Goal: Transaction & Acquisition: Purchase product/service

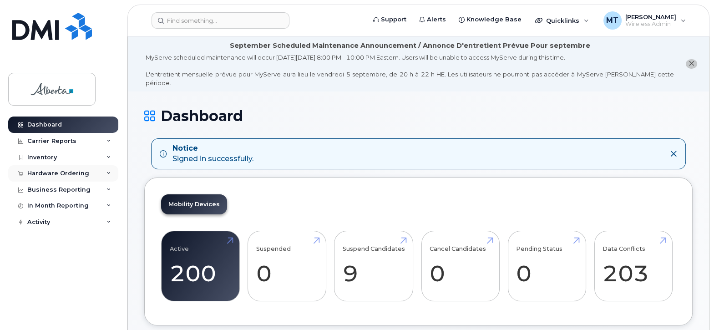
click at [36, 171] on div "Hardware Ordering" at bounding box center [58, 173] width 62 height 7
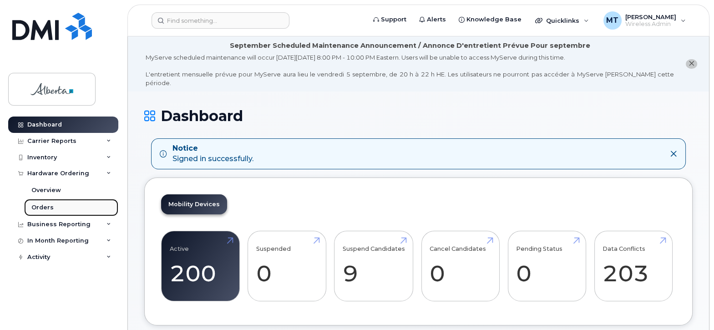
click at [45, 207] on div "Orders" at bounding box center [42, 207] width 22 height 8
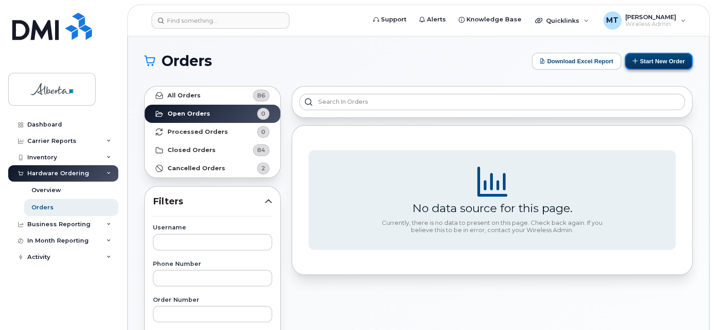
click at [653, 60] on button "Start New Order" at bounding box center [658, 61] width 68 height 17
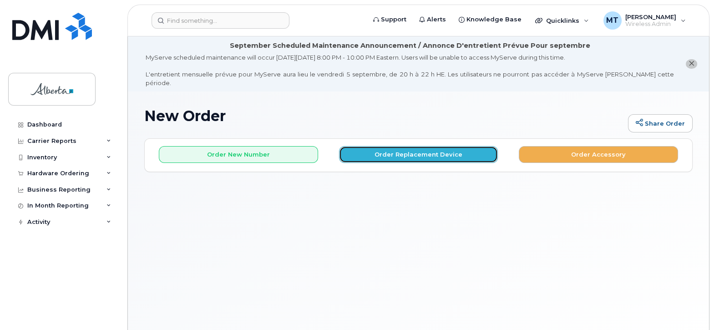
click at [408, 147] on button "Order Replacement Device" at bounding box center [418, 154] width 159 height 17
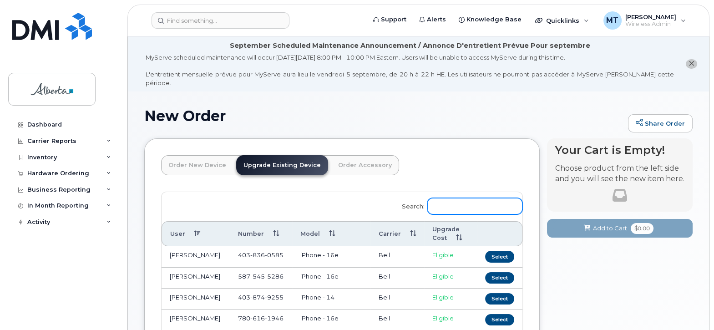
click at [453, 198] on input "Search:" at bounding box center [474, 206] width 95 height 16
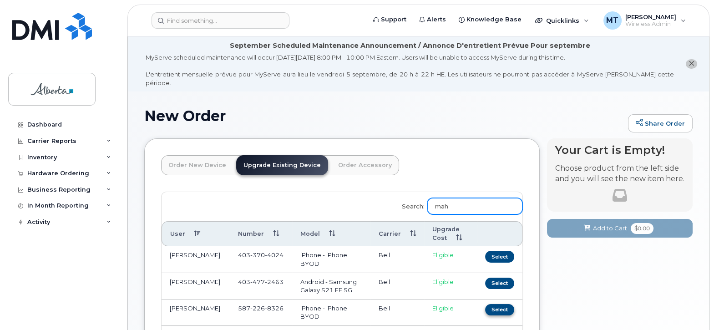
type input "mah"
click at [499, 304] on button "Select" at bounding box center [499, 309] width 29 height 11
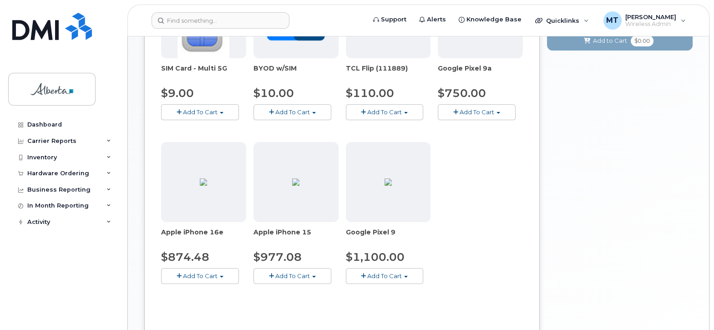
scroll to position [257, 0]
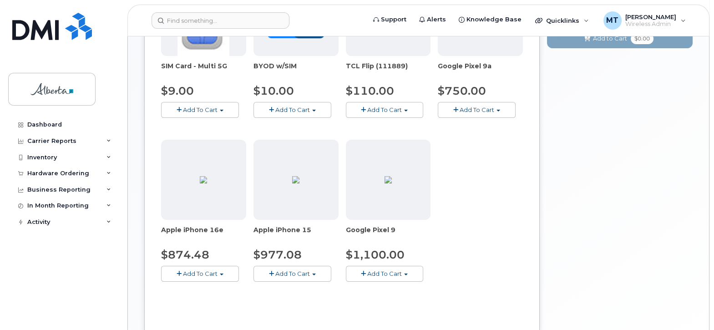
click at [197, 270] on span "Add To Cart" at bounding box center [200, 273] width 35 height 7
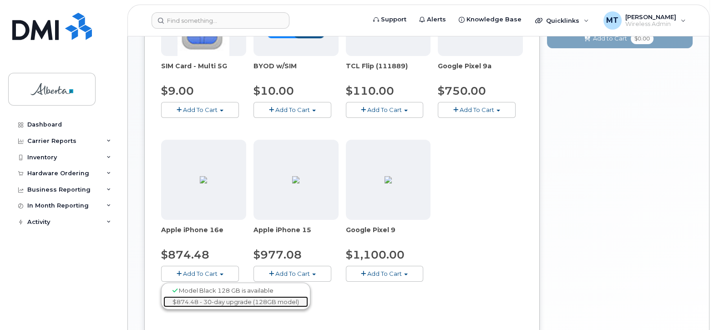
click at [211, 296] on link "$874.48 - 30-day upgrade (128GB model)" at bounding box center [235, 301] width 145 height 11
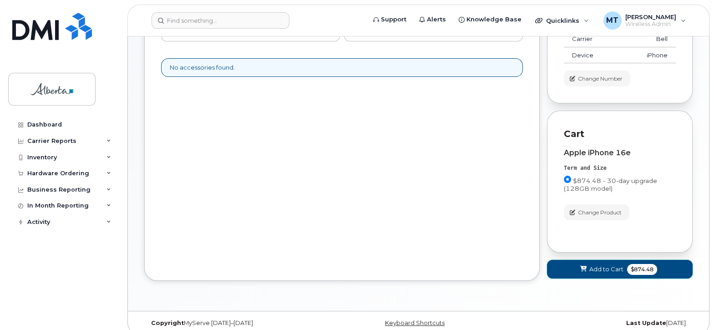
click at [604, 265] on span "Add to Cart" at bounding box center [606, 269] width 34 height 9
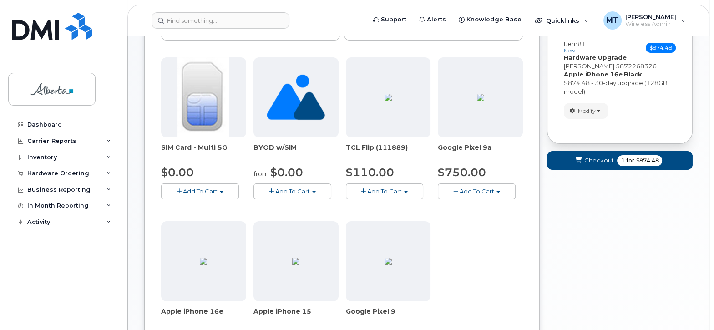
click at [603, 262] on div "Your Cart is Empty! Choose product from the left side and you will see the new …" at bounding box center [620, 200] width 146 height 474
click at [591, 156] on span "Checkout" at bounding box center [599, 160] width 30 height 9
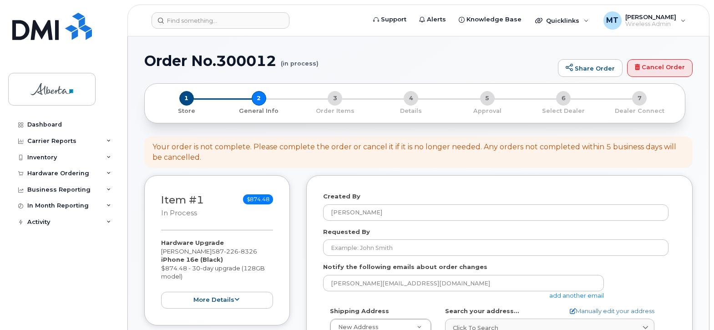
select select
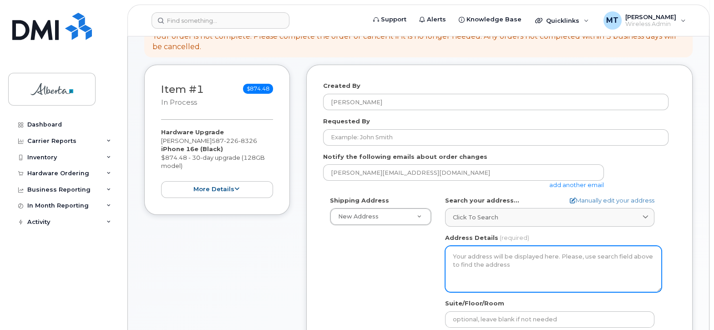
scroll to position [182, 0]
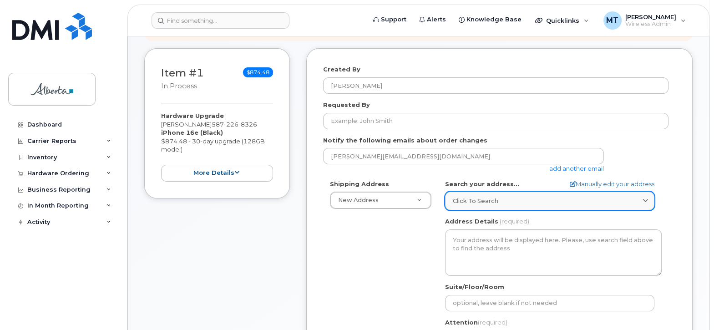
click at [477, 196] on span "Click to search" at bounding box center [475, 200] width 45 height 9
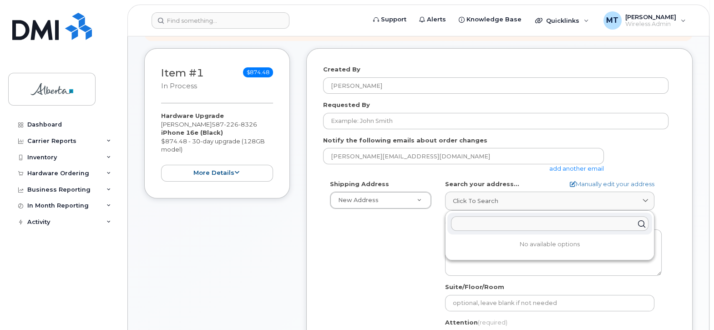
click at [457, 216] on input "text" at bounding box center [549, 223] width 197 height 15
type input "601 5st sw ca"
click at [494, 238] on div "601 5 St SW Calgary AB T2P 5P7" at bounding box center [549, 245] width 205 height 15
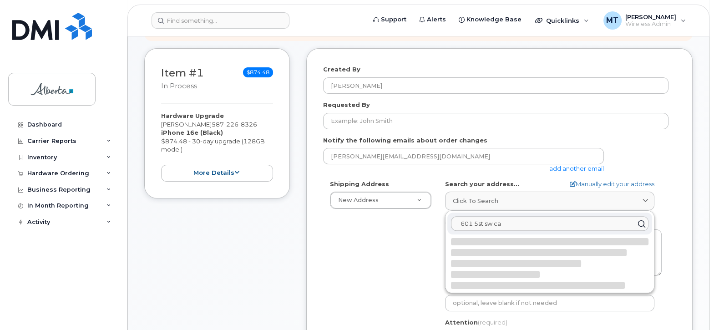
select select
type textarea "601 5 St SW CALGARY AB T2P 5P7 CANADA"
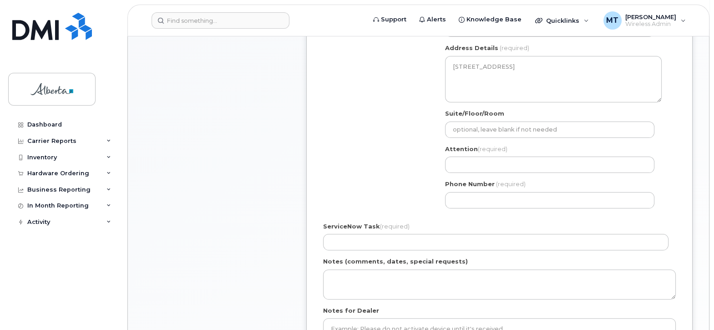
scroll to position [364, 0]
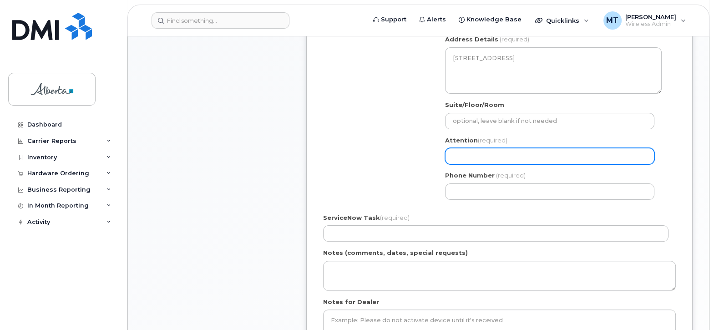
click at [459, 148] on input "Attention (required)" at bounding box center [549, 156] width 209 height 16
type input "[PERSON_NAME] at [PHONE_NUMBER]"
select select
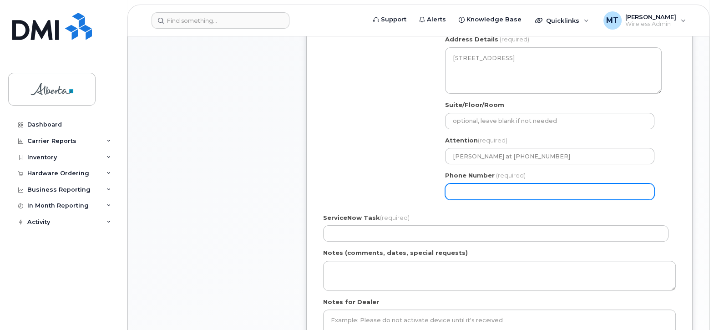
click at [469, 183] on input "Phone Number" at bounding box center [549, 191] width 209 height 16
type input "403297315"
select select
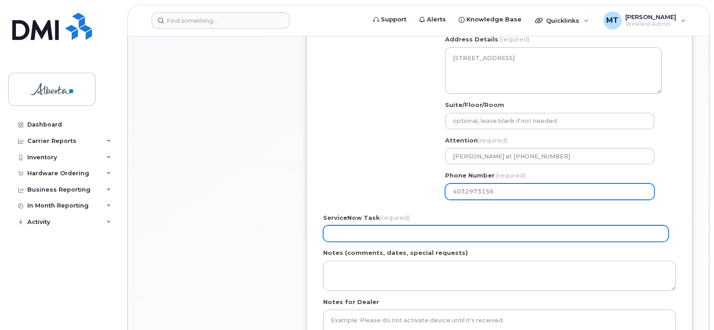
type input "4032973156"
click at [383, 225] on input "ServiceNow Task (required)" at bounding box center [495, 233] width 345 height 16
type input "n/a"
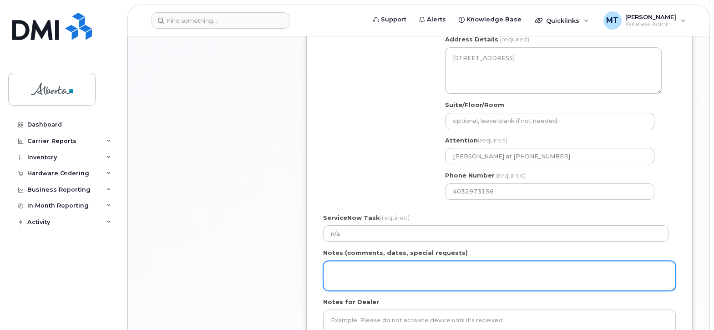
click at [352, 261] on textarea "Notes (comments, dates, special requests)" at bounding box center [499, 276] width 352 height 30
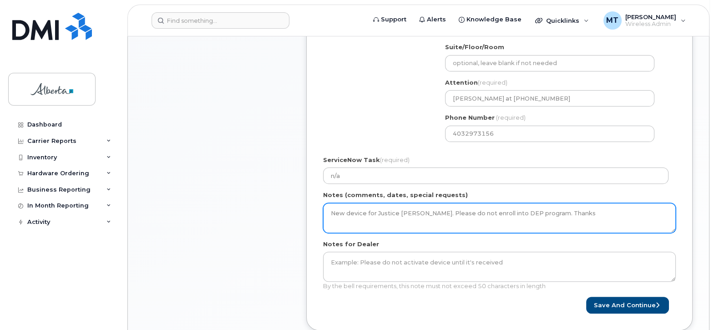
scroll to position [500, 0]
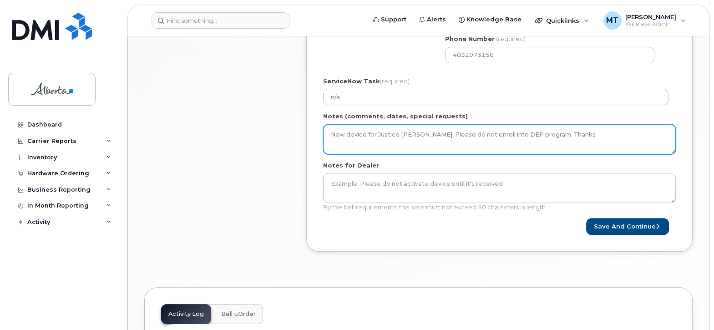
drag, startPoint x: 330, startPoint y: 124, endPoint x: 432, endPoint y: 126, distance: 102.4
click at [432, 126] on textarea "New device for Justice [PERSON_NAME]. Please do not enroll into DEP program. Th…" at bounding box center [499, 139] width 352 height 30
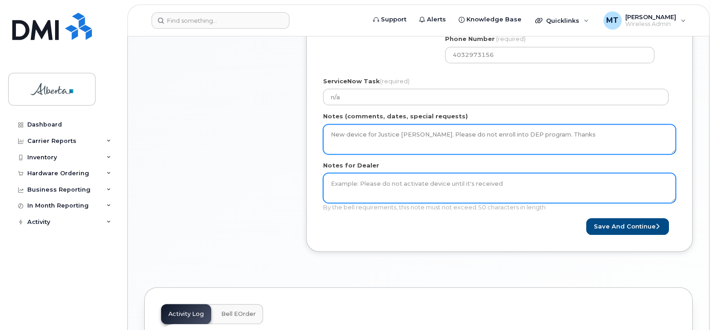
type textarea "New device for Justice [PERSON_NAME]. Please do not enroll into DEP program. Th…"
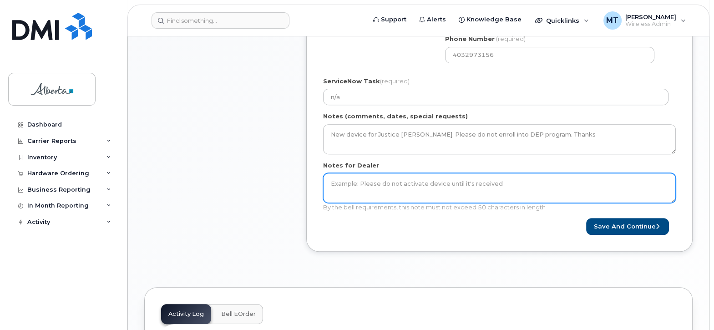
click at [342, 174] on textarea "Notes for Dealer" at bounding box center [499, 188] width 352 height 30
drag, startPoint x: 505, startPoint y: 173, endPoint x: 342, endPoint y: 172, distance: 163.3
click at [342, 173] on textarea "Notes for Dealer" at bounding box center [499, 188] width 352 height 30
paste textarea "New device for Justice Sandra Mah"
type textarea "New device for Justice Sandra Mah. Thanks"
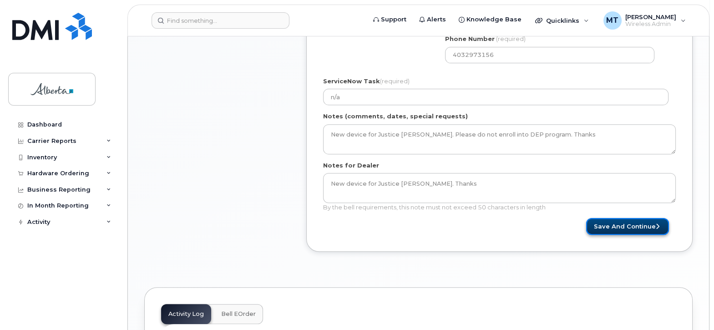
click at [637, 218] on button "Save and Continue" at bounding box center [627, 226] width 83 height 17
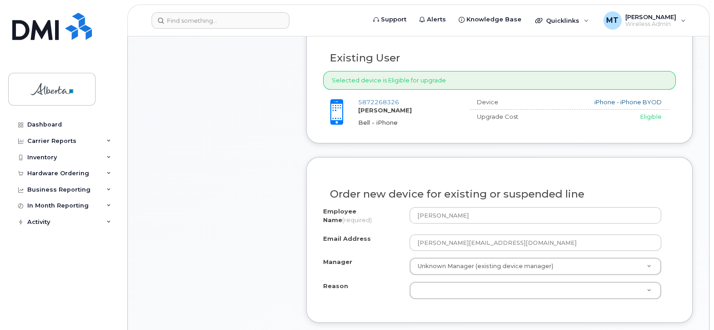
scroll to position [455, 0]
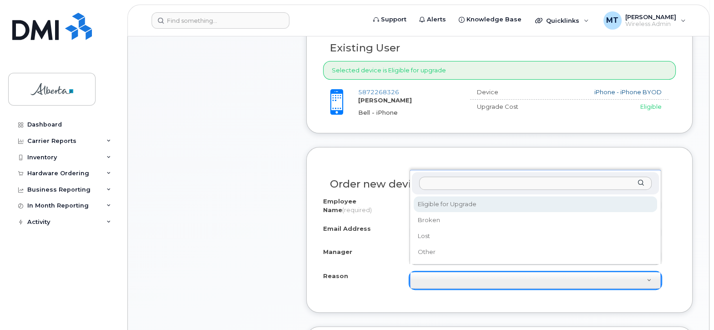
select select "eligible_for_upgrade"
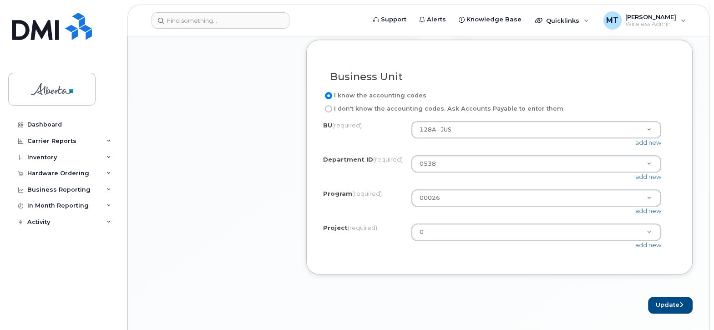
scroll to position [864, 0]
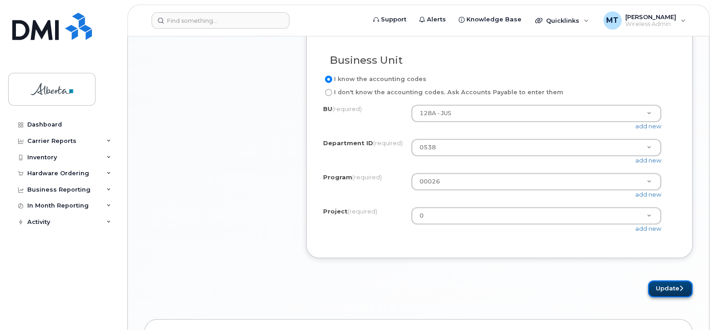
click at [669, 287] on button "Update" at bounding box center [670, 288] width 45 height 17
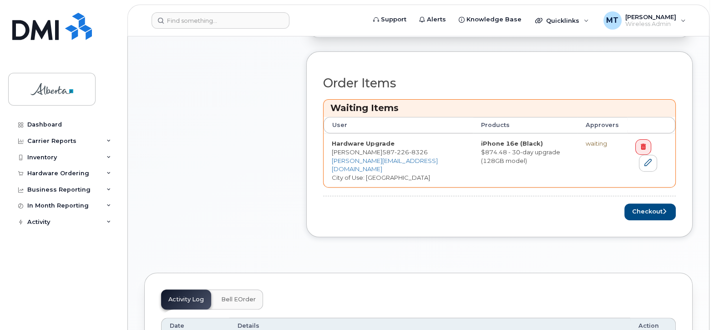
scroll to position [455, 0]
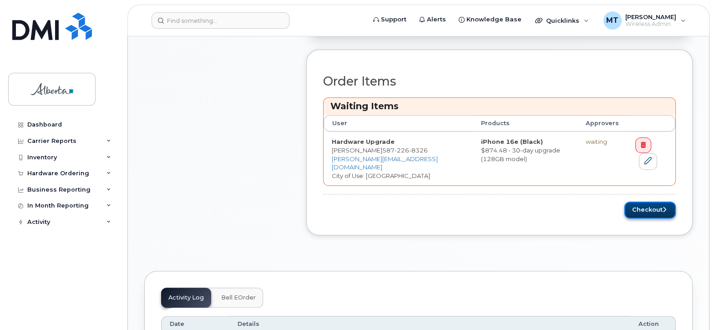
click at [647, 201] on button "Checkout" at bounding box center [649, 209] width 51 height 17
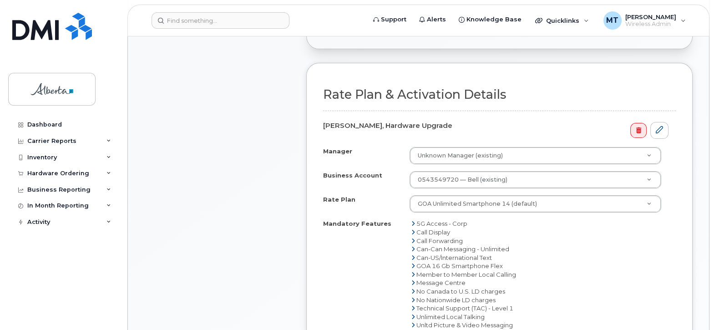
scroll to position [500, 0]
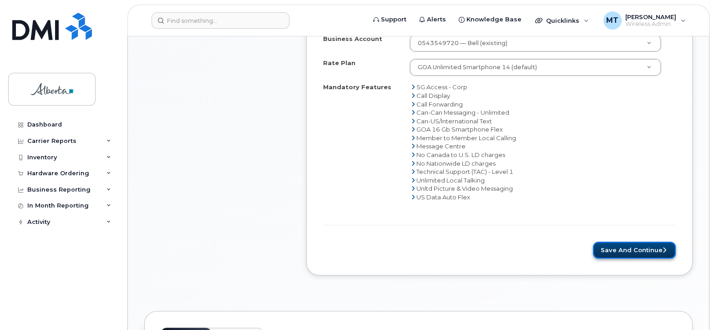
click at [643, 242] on button "Save and Continue" at bounding box center [634, 250] width 83 height 17
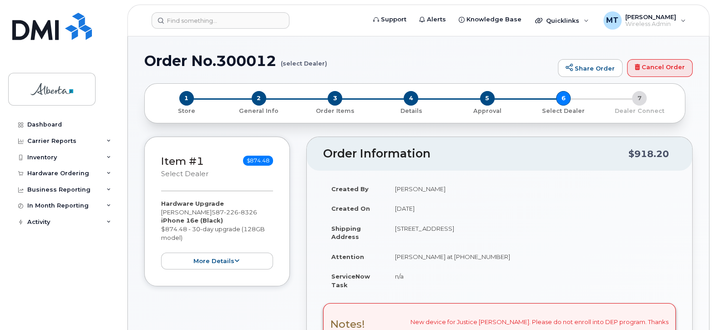
type textarea "New device for Justice [PERSON_NAME]. Thanks"
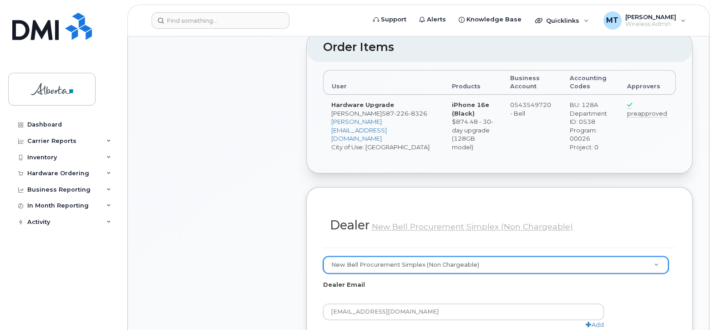
scroll to position [455, 0]
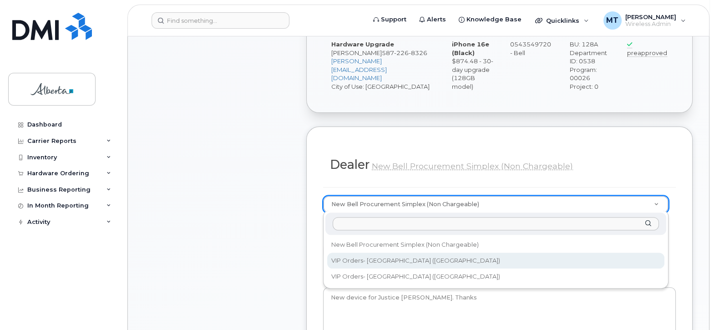
select select "233"
type input "orders@gorwireless.com"
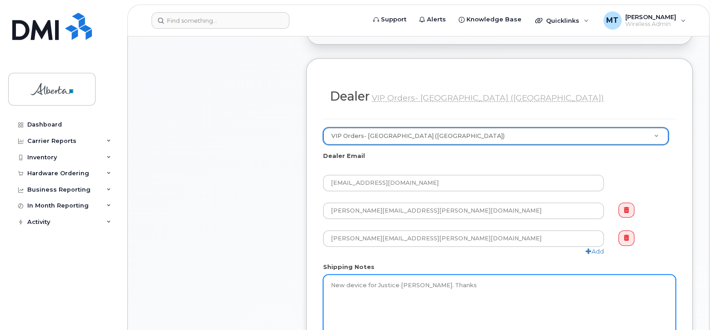
scroll to position [591, 0]
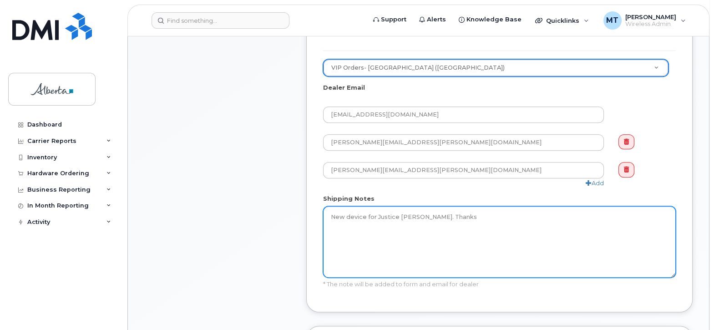
click at [436, 214] on textarea "New device for Justice [PERSON_NAME]. Thanks" at bounding box center [499, 241] width 352 height 71
click at [519, 216] on textarea "New device for Justice [PERSON_NAME]. Thanks" at bounding box center [499, 241] width 352 height 71
paste textarea "ricia VanDyke at 403-297-3156T"
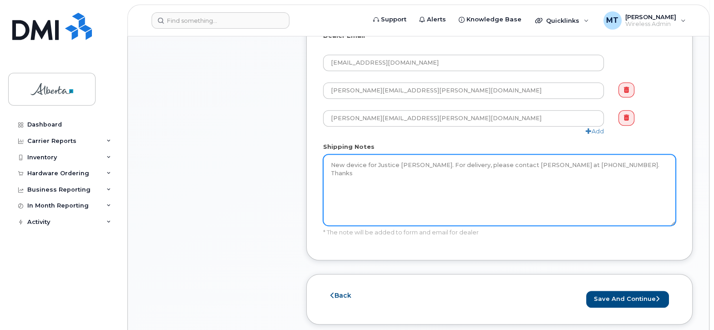
scroll to position [728, 0]
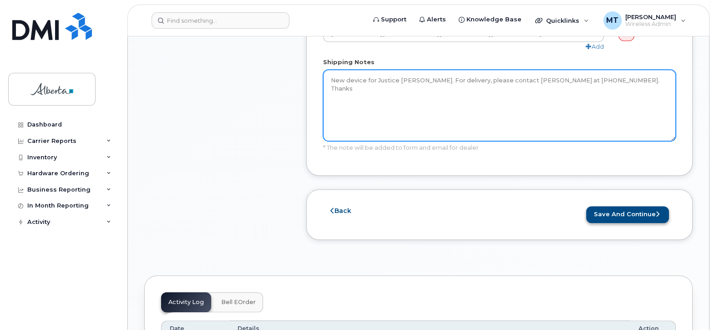
type textarea "New device for Justice Sandra Mah. For delivery, please contact Tricia VanDyke …"
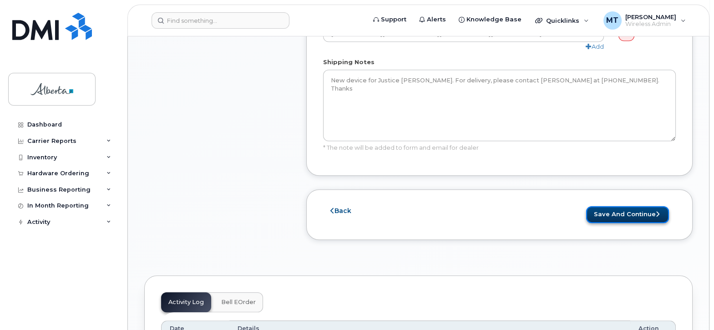
click at [638, 215] on button "Save and Continue" at bounding box center [627, 214] width 83 height 17
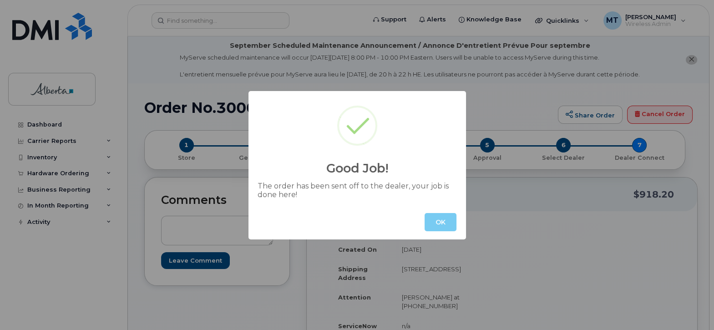
click at [442, 222] on button "OK" at bounding box center [440, 222] width 32 height 18
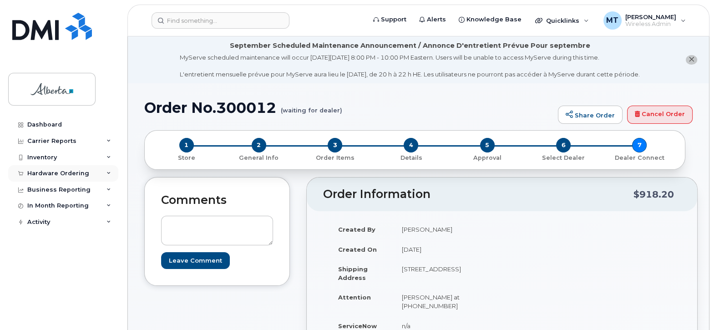
click at [65, 171] on div "Hardware Ordering" at bounding box center [58, 173] width 62 height 7
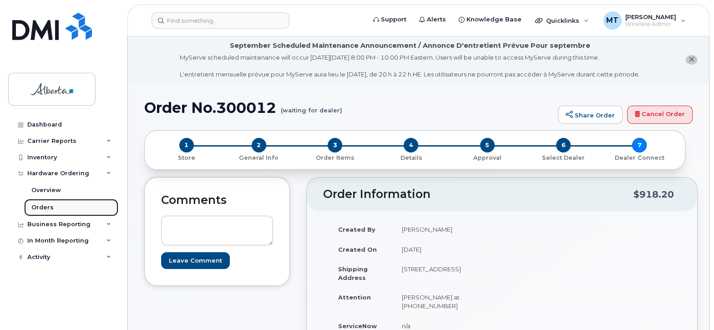
click at [45, 206] on div "Orders" at bounding box center [42, 207] width 22 height 8
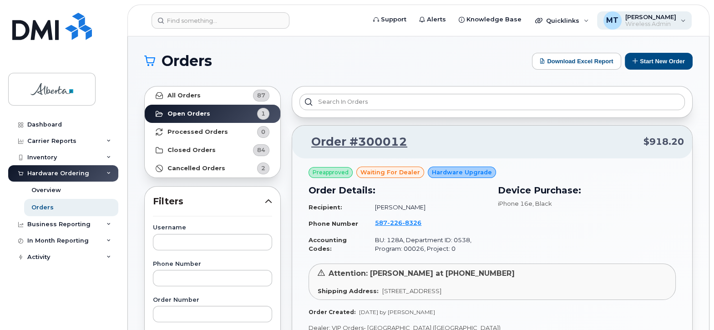
click at [682, 19] on div "MT [PERSON_NAME] Wireless Admin" at bounding box center [644, 20] width 95 height 18
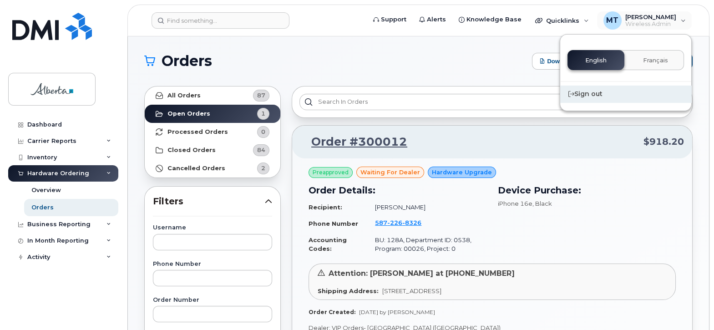
click at [584, 92] on div "Sign out" at bounding box center [625, 94] width 131 height 17
